Goal: Find specific page/section: Find specific page/section

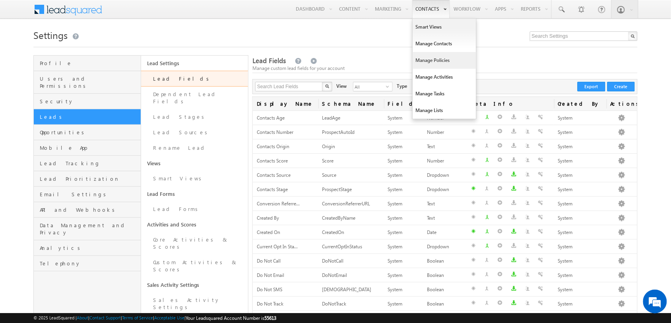
click at [431, 64] on link "Manage Policies" at bounding box center [444, 60] width 64 height 17
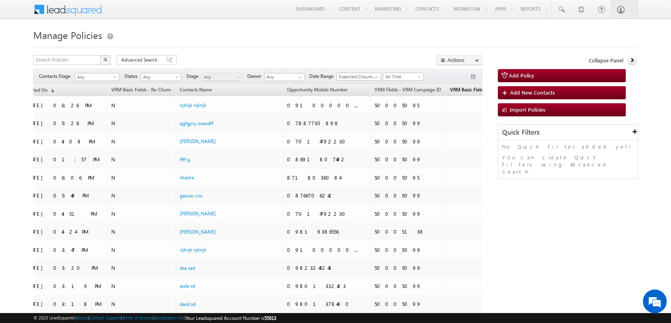
click at [450, 87] on span "VRM Basic Fields - Ubona Re-Churn Counter" at bounding box center [496, 90] width 93 height 6
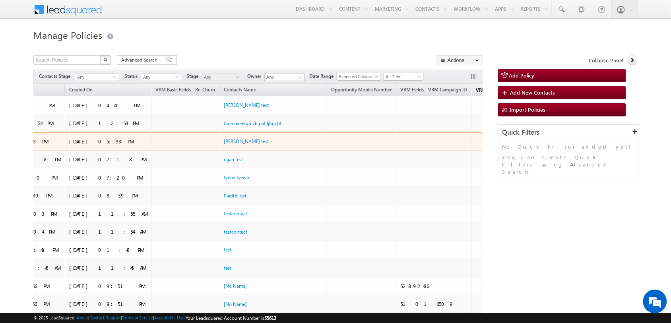
scroll to position [0, 244]
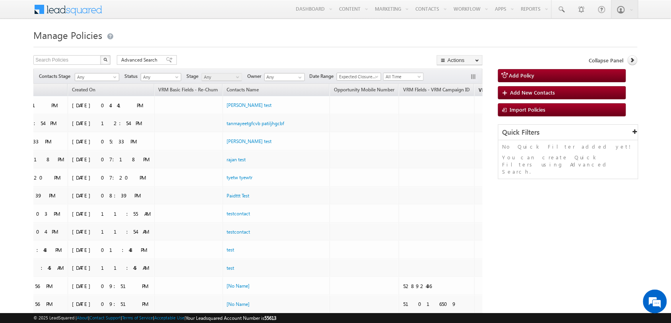
click at [478, 88] on span "VRM Basic Fields - Ubona Re-Churn Counter" at bounding box center [524, 90] width 93 height 6
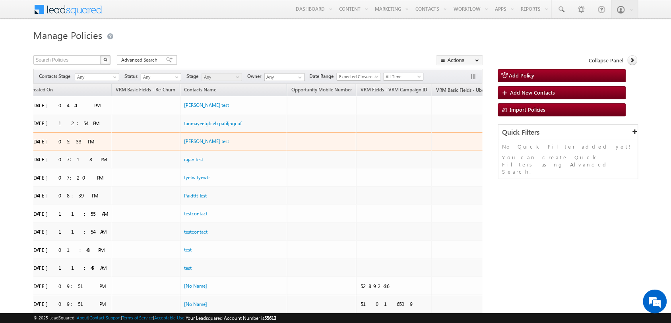
scroll to position [0, 298]
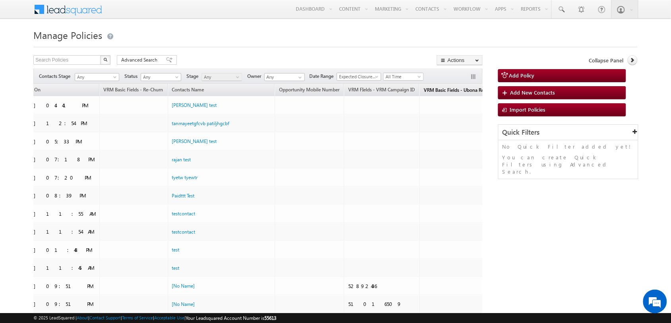
click at [516, 89] on span "(sorted descending)" at bounding box center [519, 90] width 6 height 6
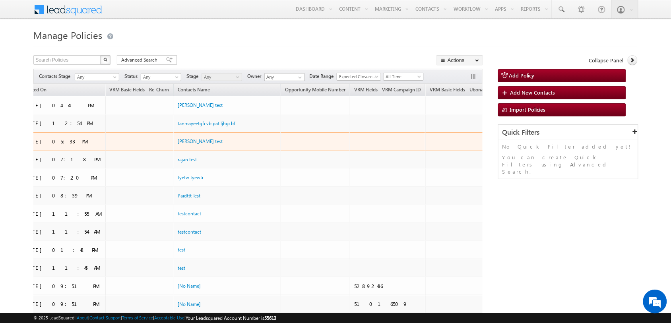
scroll to position [0, 292]
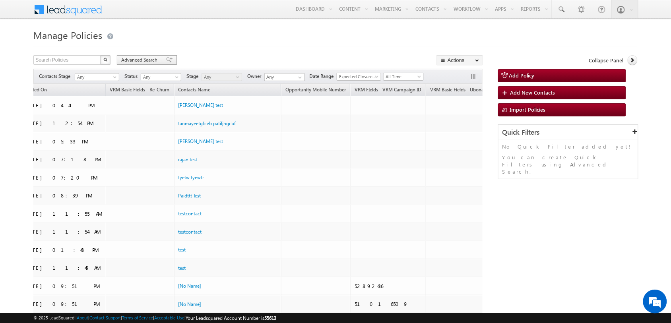
click at [141, 62] on span "Advanced Search" at bounding box center [140, 59] width 39 height 7
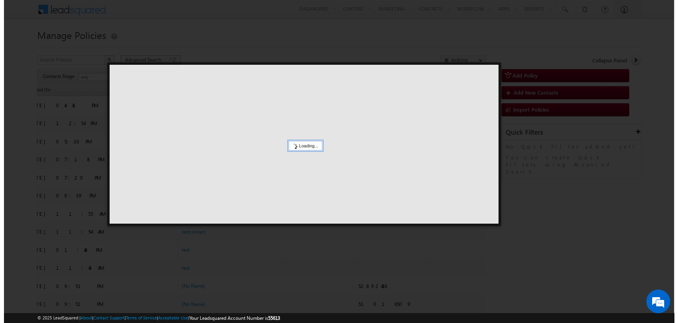
scroll to position [0, 287]
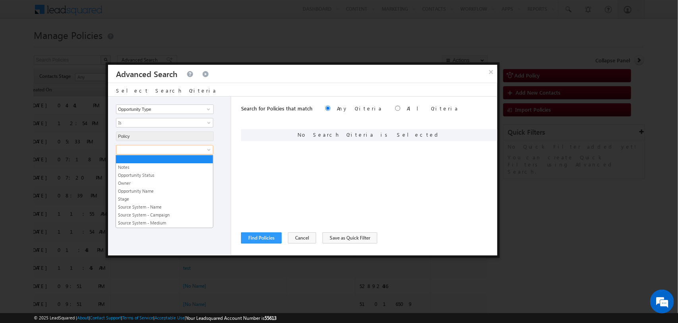
click at [167, 150] on span at bounding box center [159, 149] width 86 height 7
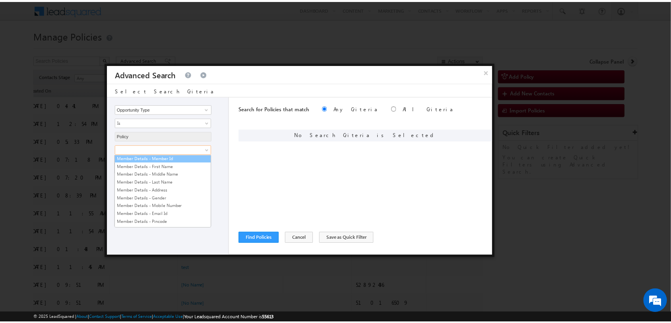
scroll to position [1638, 0]
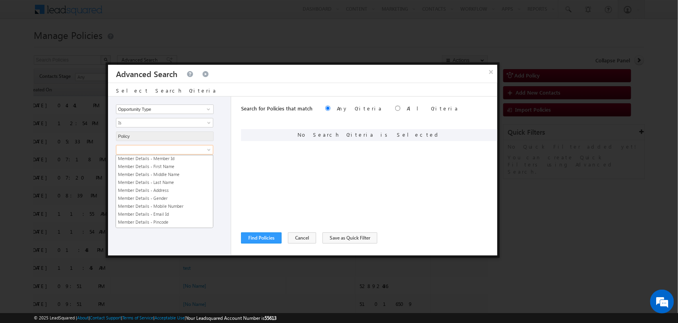
click at [179, 154] on link "VRM Basic Fields - Ubona Re-Churn Counter" at bounding box center [164, 150] width 97 height 7
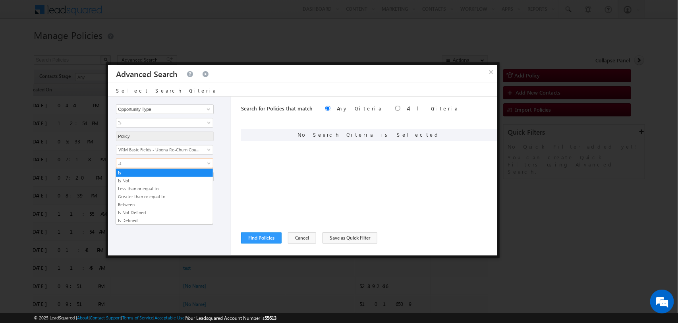
click at [201, 161] on span "Is" at bounding box center [159, 163] width 86 height 7
click at [146, 219] on link "Is Defined" at bounding box center [164, 220] width 97 height 7
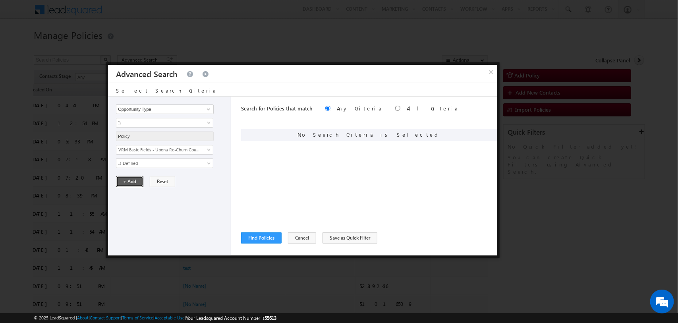
click at [128, 181] on button "+ Add" at bounding box center [129, 181] width 27 height 11
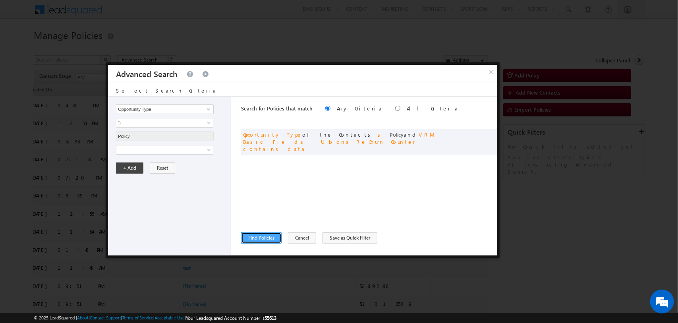
click at [279, 239] on button "Find Policies" at bounding box center [261, 237] width 41 height 11
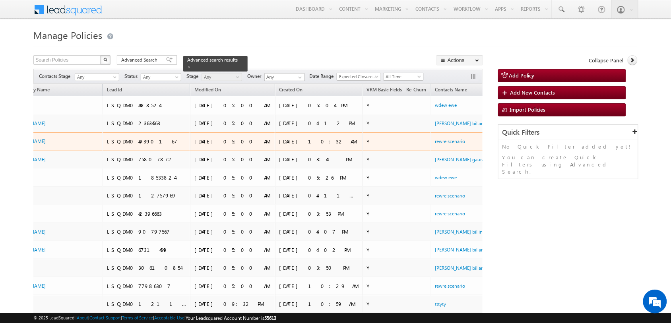
scroll to position [0, 0]
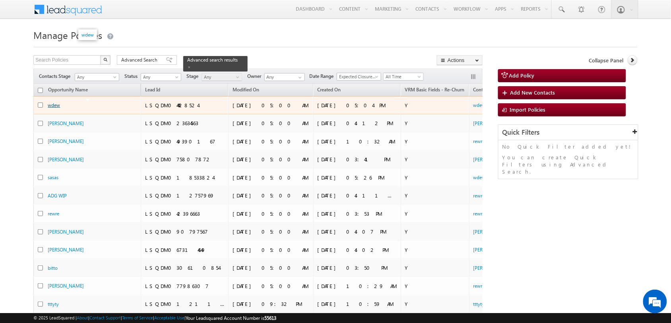
click at [52, 106] on link "wdew" at bounding box center [54, 105] width 12 height 6
